Goal: Task Accomplishment & Management: Complete application form

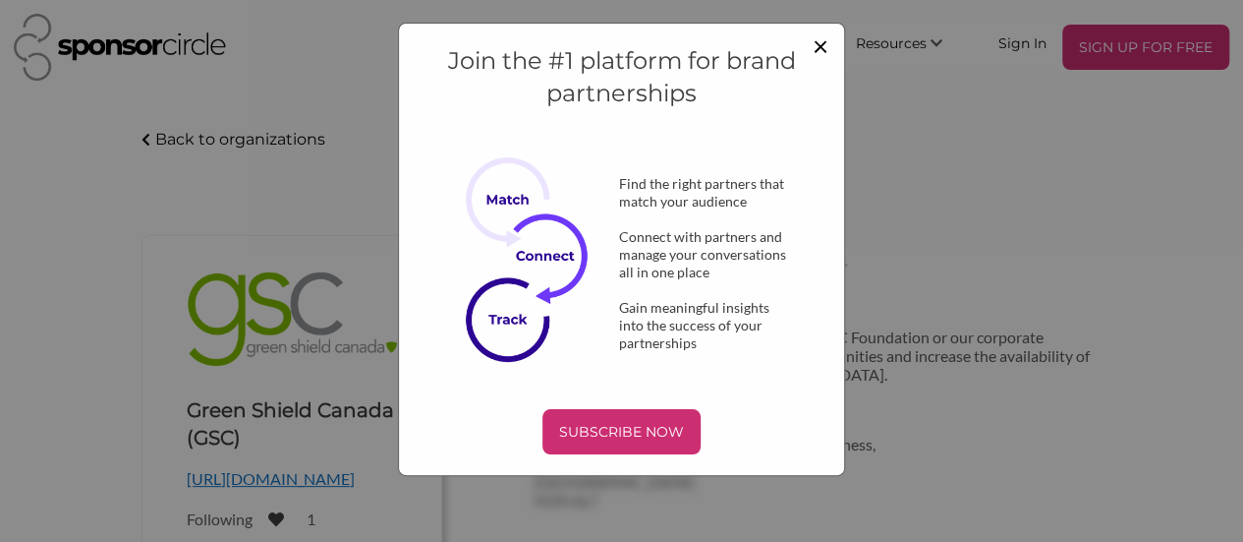
click at [820, 42] on span "×" at bounding box center [821, 45] width 16 height 33
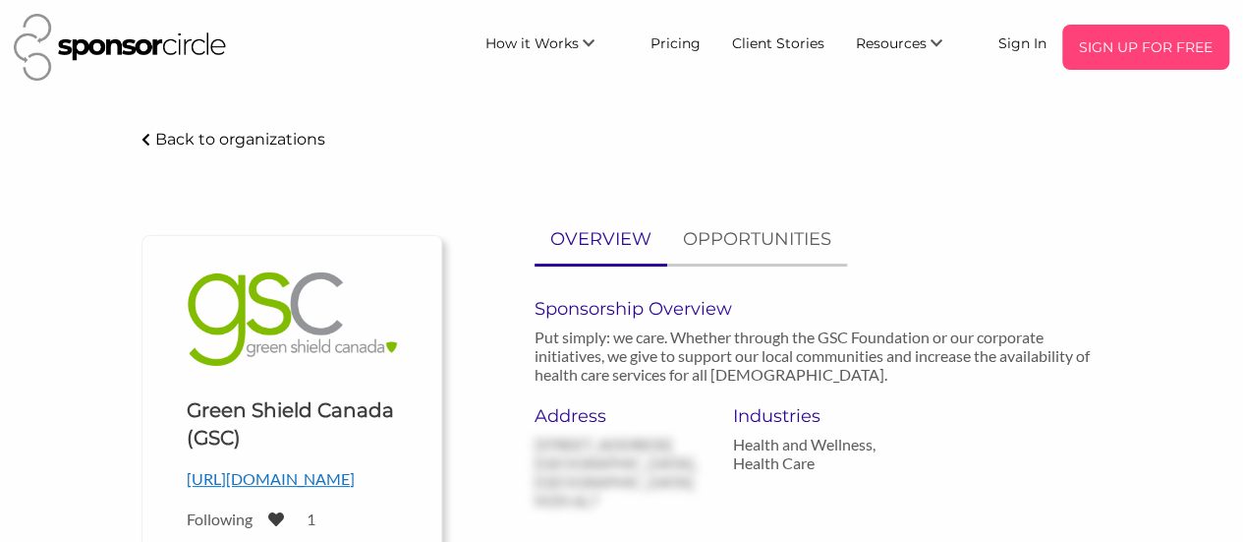
click at [1146, 48] on p "SIGN UP FOR FREE" at bounding box center [1145, 46] width 151 height 29
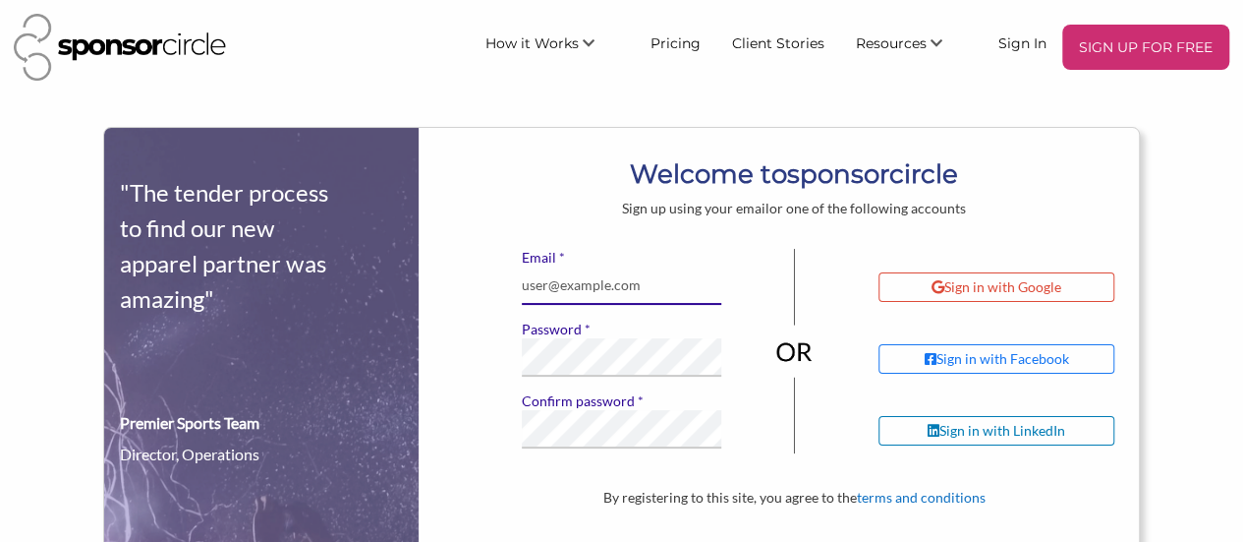
click at [618, 284] on input "* Email" at bounding box center [622, 285] width 201 height 38
type input "[EMAIL_ADDRESS][DOMAIN_NAME]"
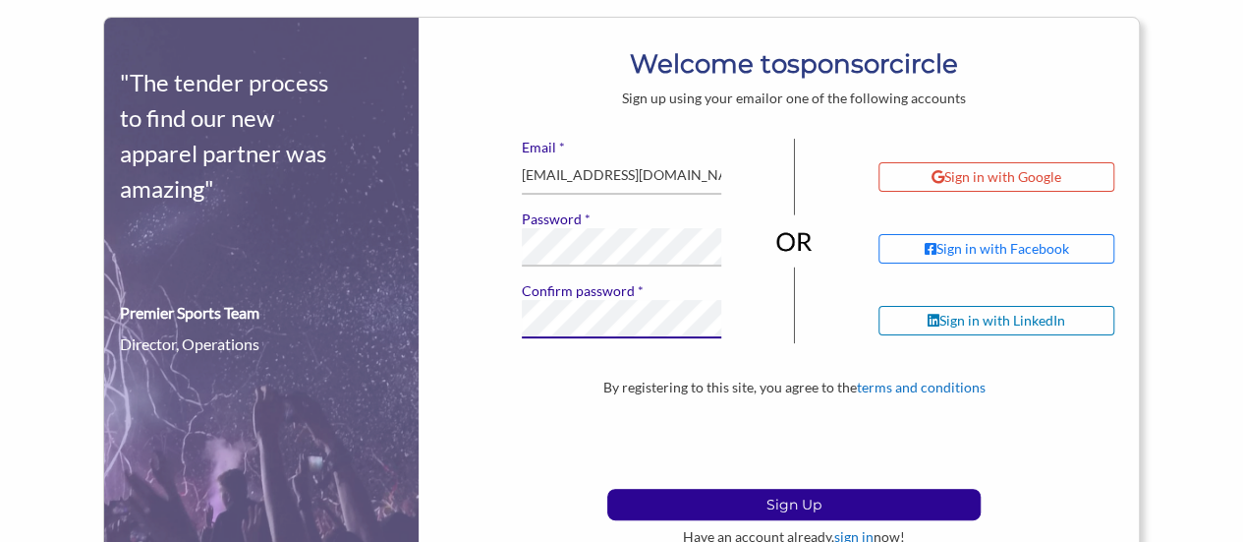
scroll to position [197, 0]
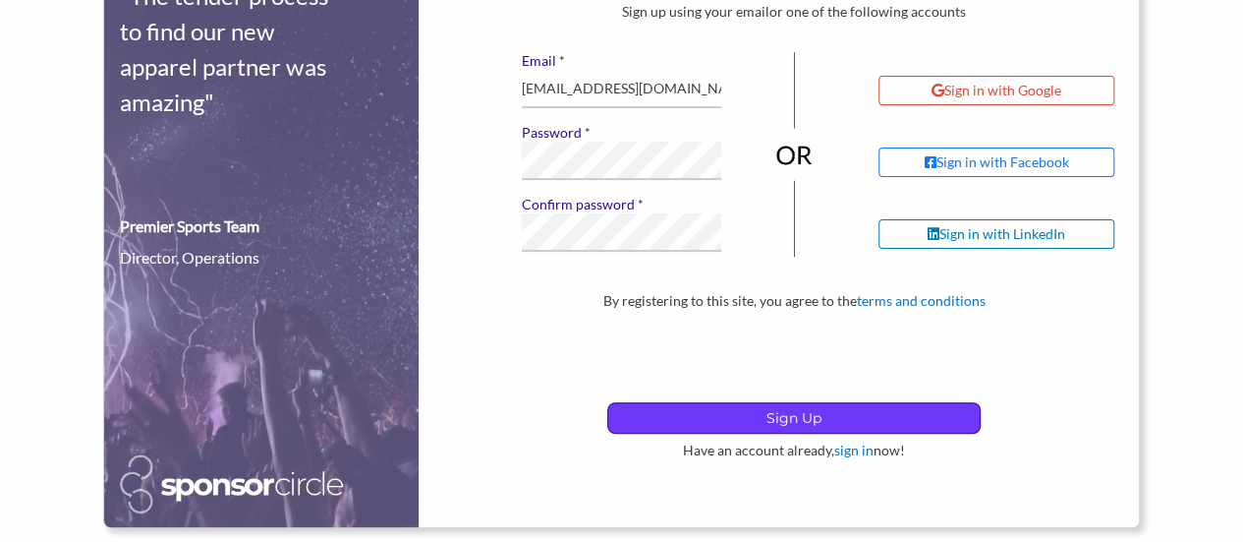
click at [790, 420] on p "Sign Up" at bounding box center [794, 417] width 372 height 29
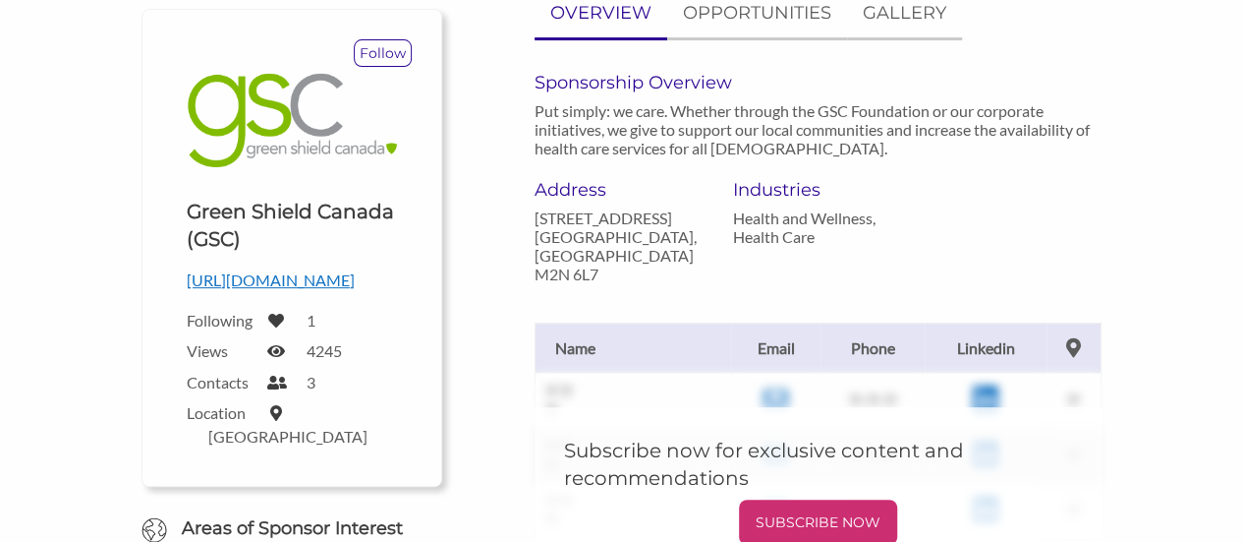
scroll to position [197, 0]
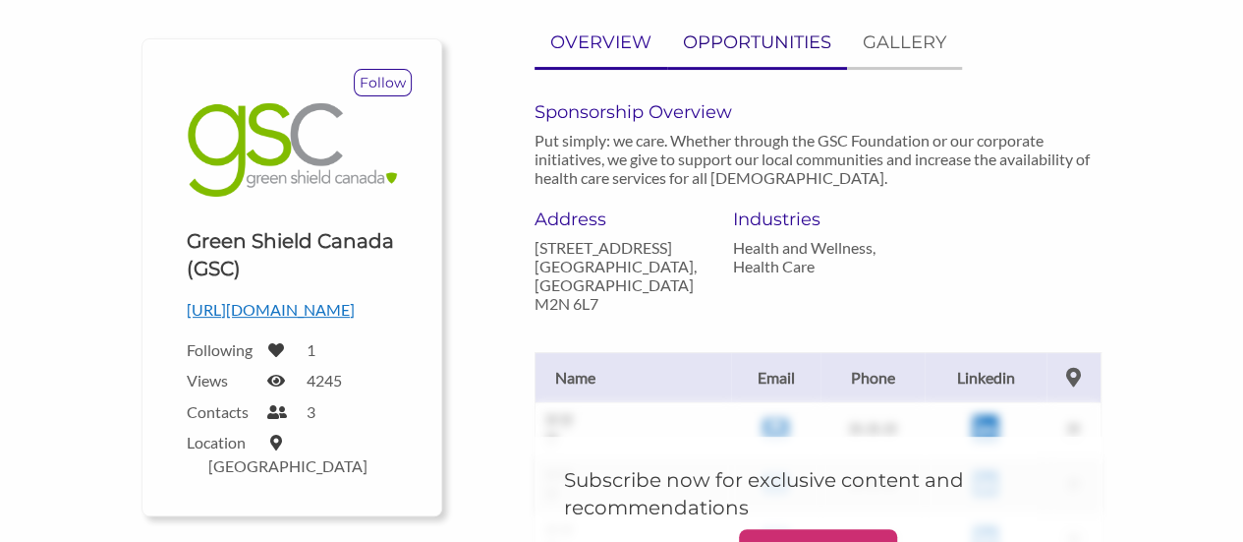
click at [744, 48] on p "OPPORTUNITIES" at bounding box center [757, 43] width 148 height 29
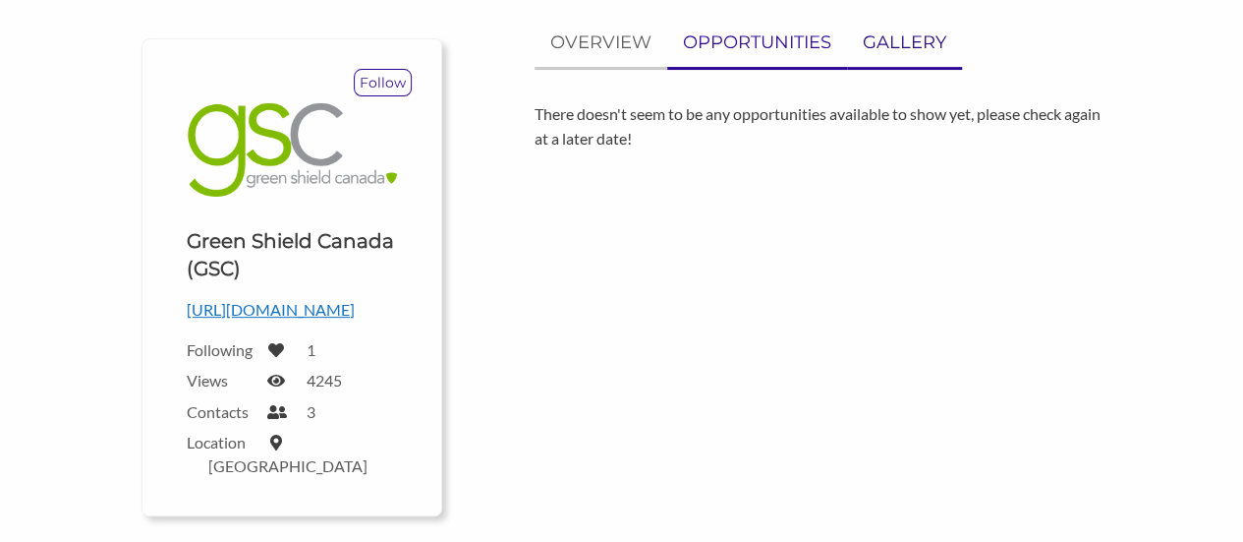
click at [885, 38] on p "GALLERY" at bounding box center [905, 43] width 84 height 29
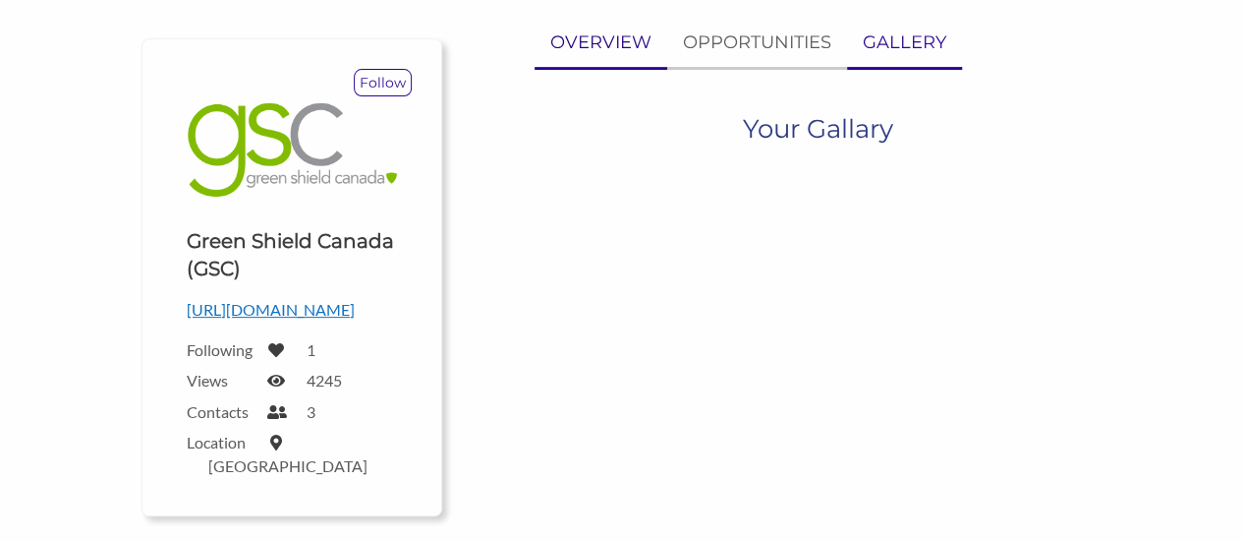
click at [591, 46] on p "OVERVIEW" at bounding box center [600, 43] width 101 height 29
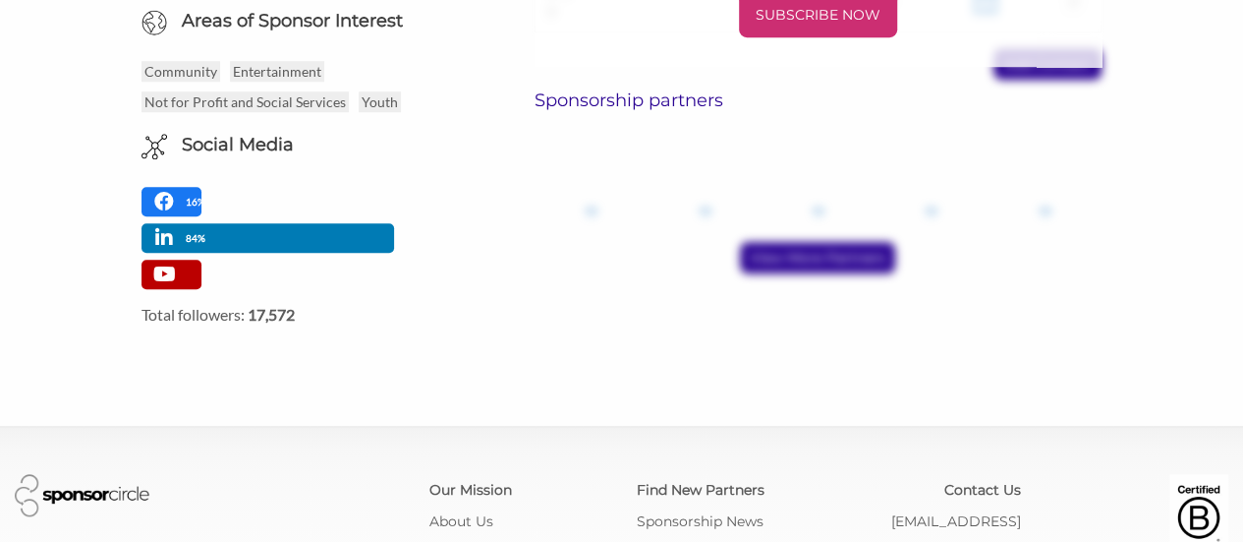
scroll to position [450, 0]
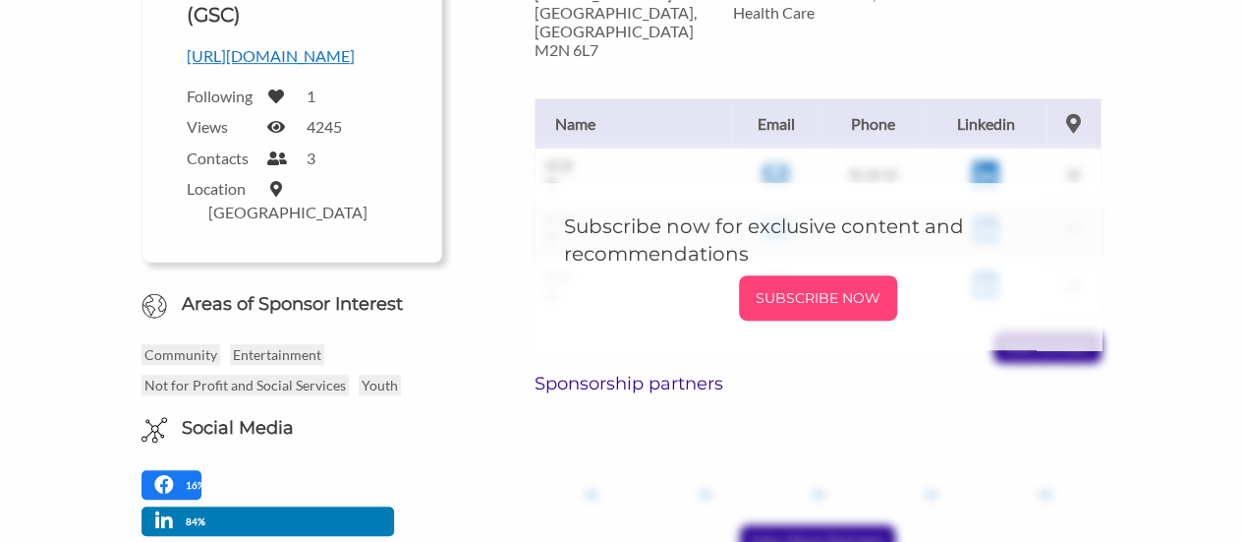
click at [806, 289] on p "SUBSCRIBE NOW" at bounding box center [818, 297] width 143 height 29
